Goal: Navigation & Orientation: Find specific page/section

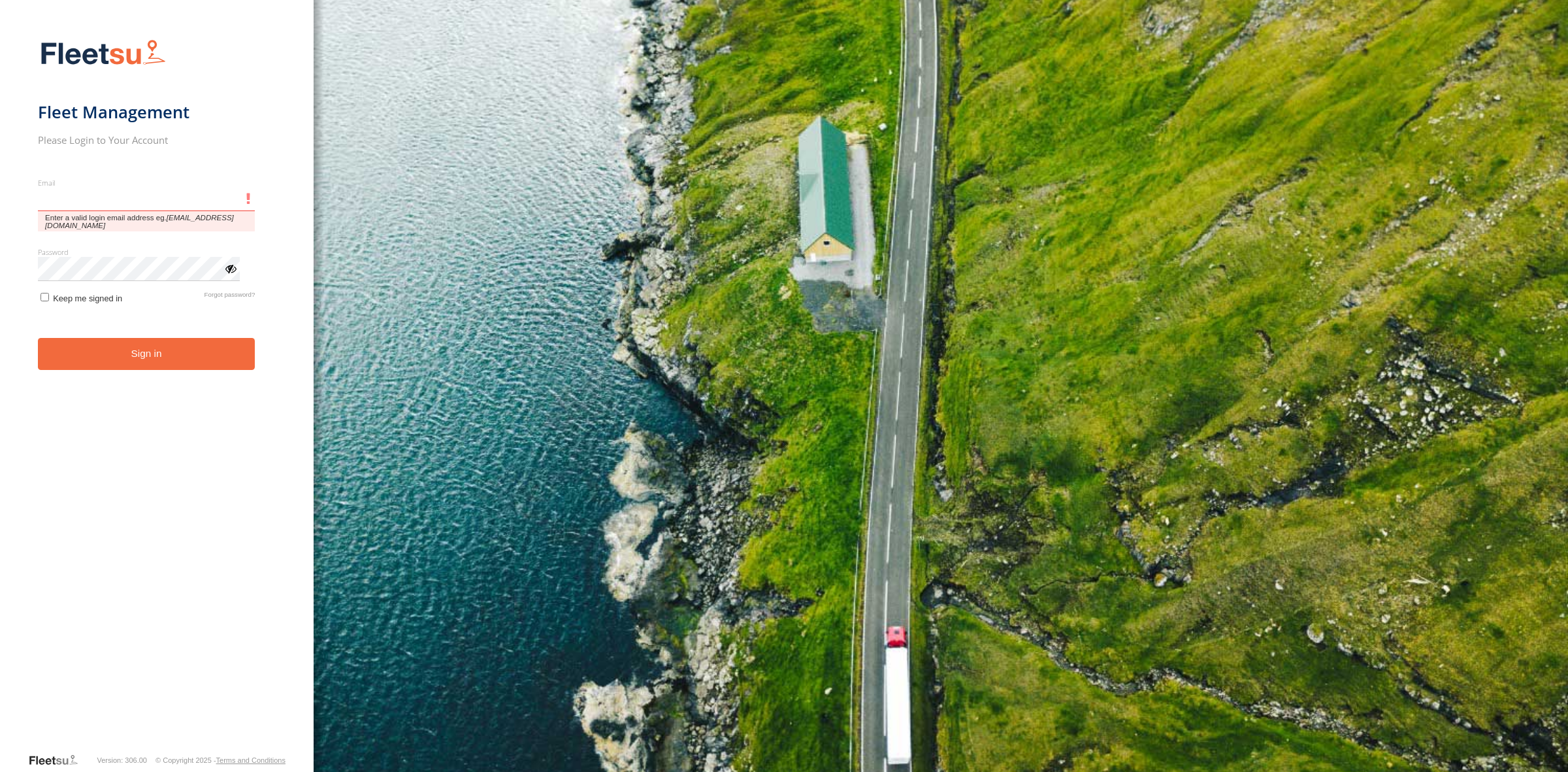
type input "**********"
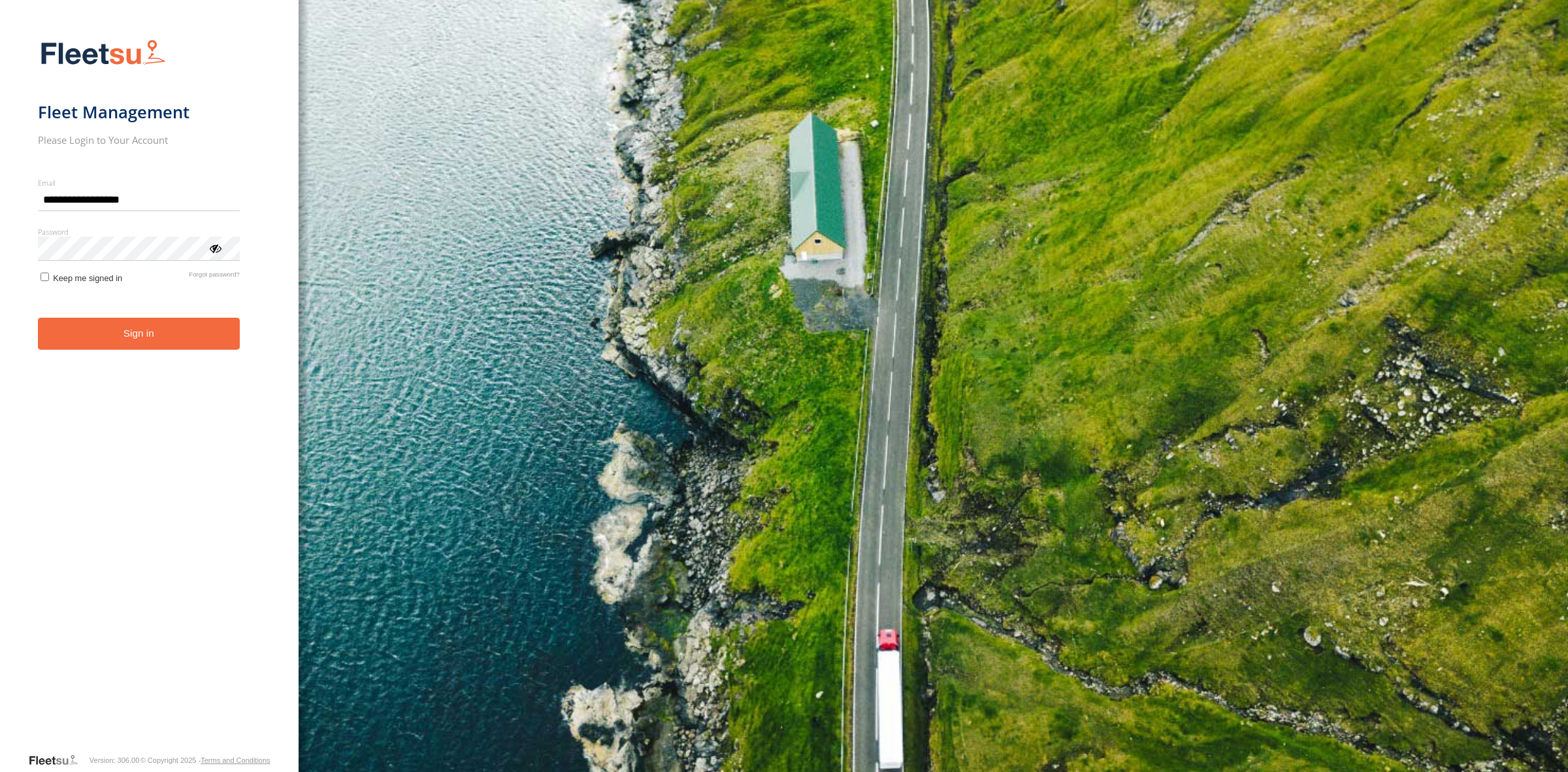
click at [121, 341] on button "Sign in" at bounding box center [138, 333] width 202 height 32
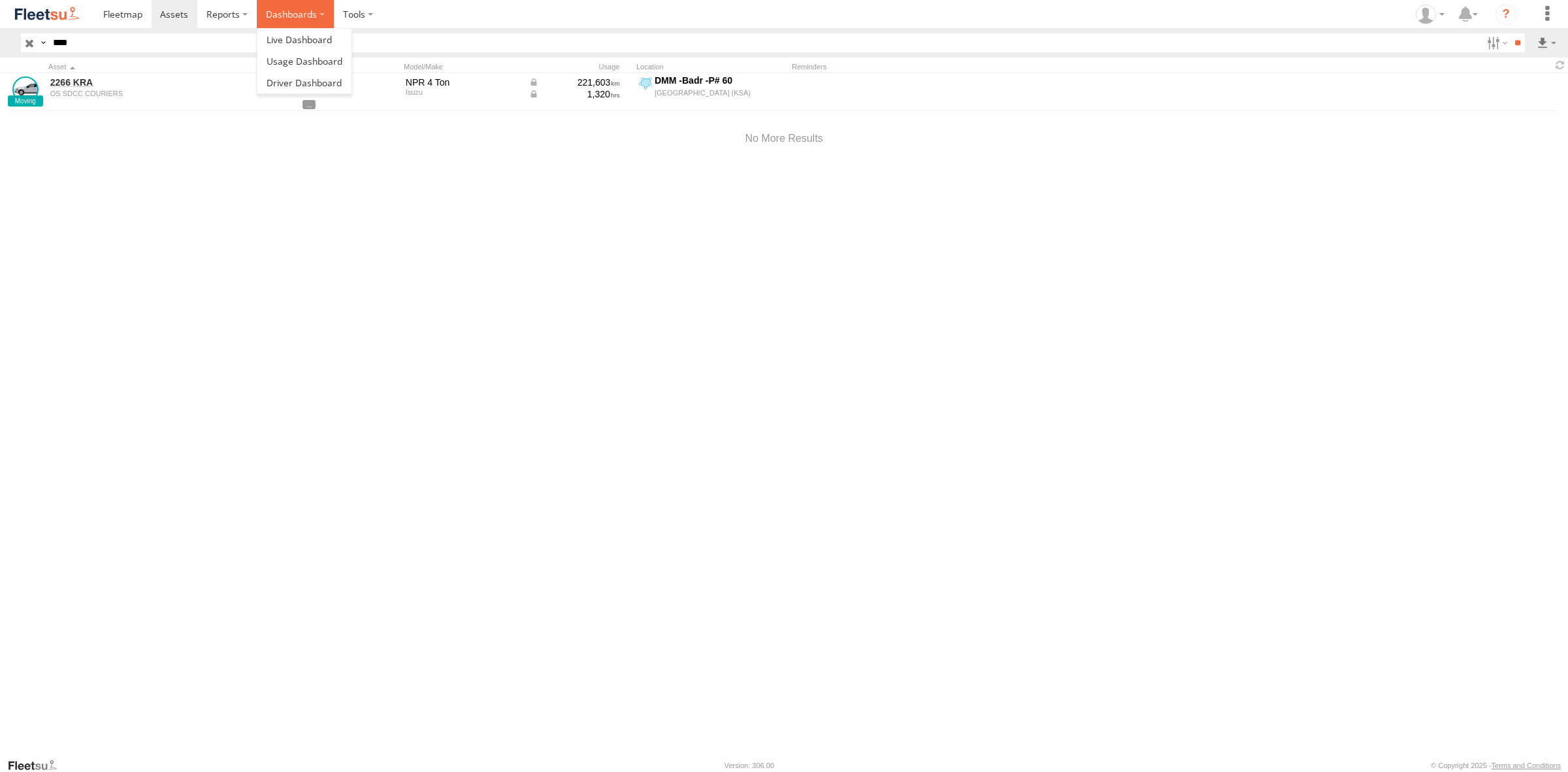
click at [323, 10] on label "Dashboards" at bounding box center [295, 14] width 77 height 28
click at [345, 12] on label at bounding box center [358, 14] width 48 height 28
click at [357, 38] on span at bounding box center [381, 40] width 74 height 13
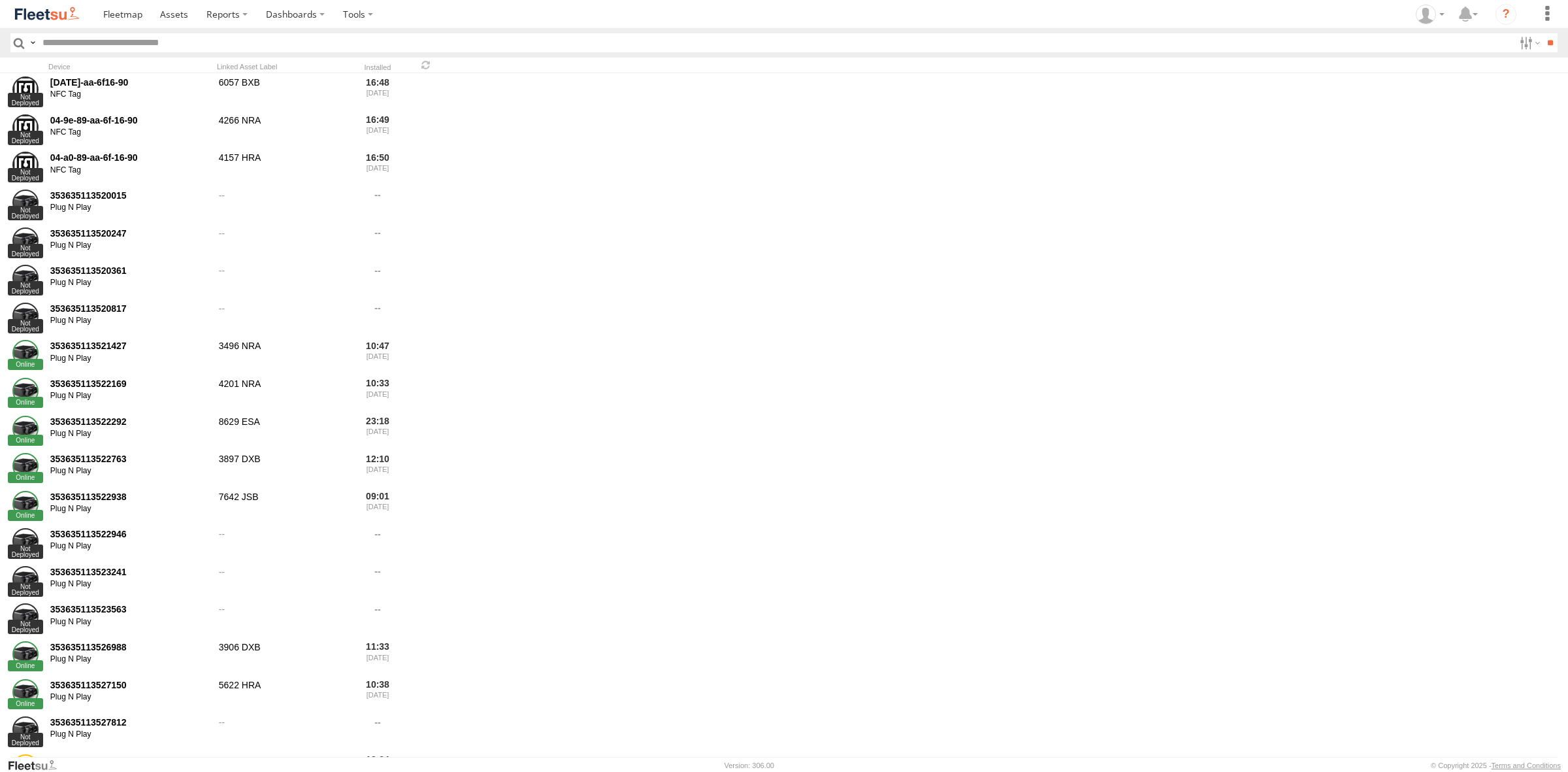
click at [142, 45] on input "text" at bounding box center [776, 43] width 1477 height 19
click at [126, 43] on input "text" at bounding box center [776, 43] width 1477 height 19
